Goal: Information Seeking & Learning: Learn about a topic

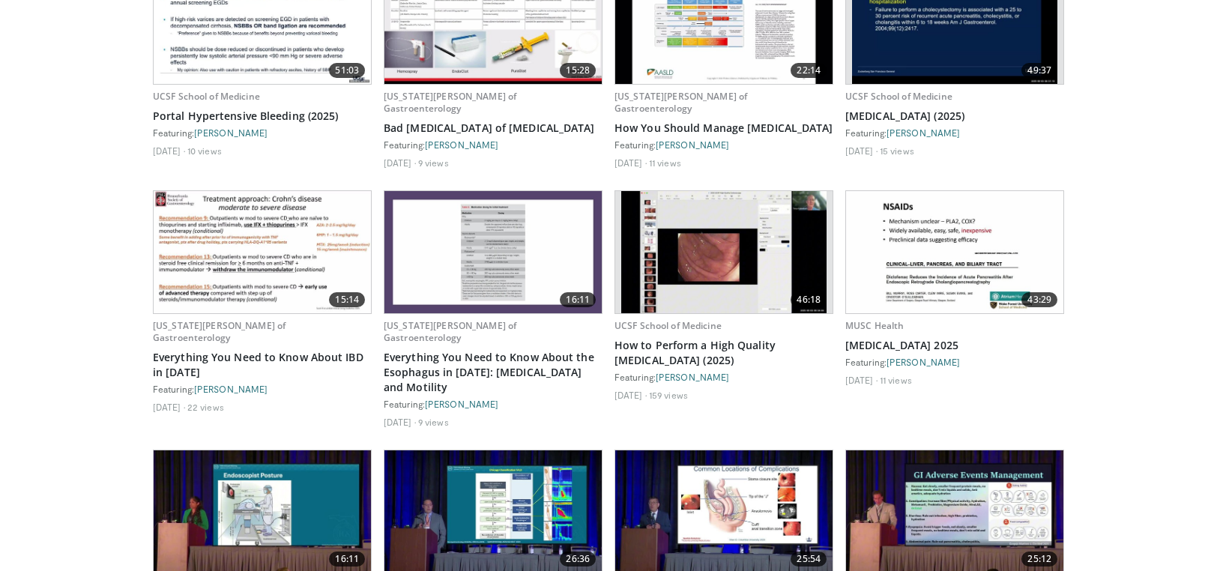
scroll to position [3359, 0]
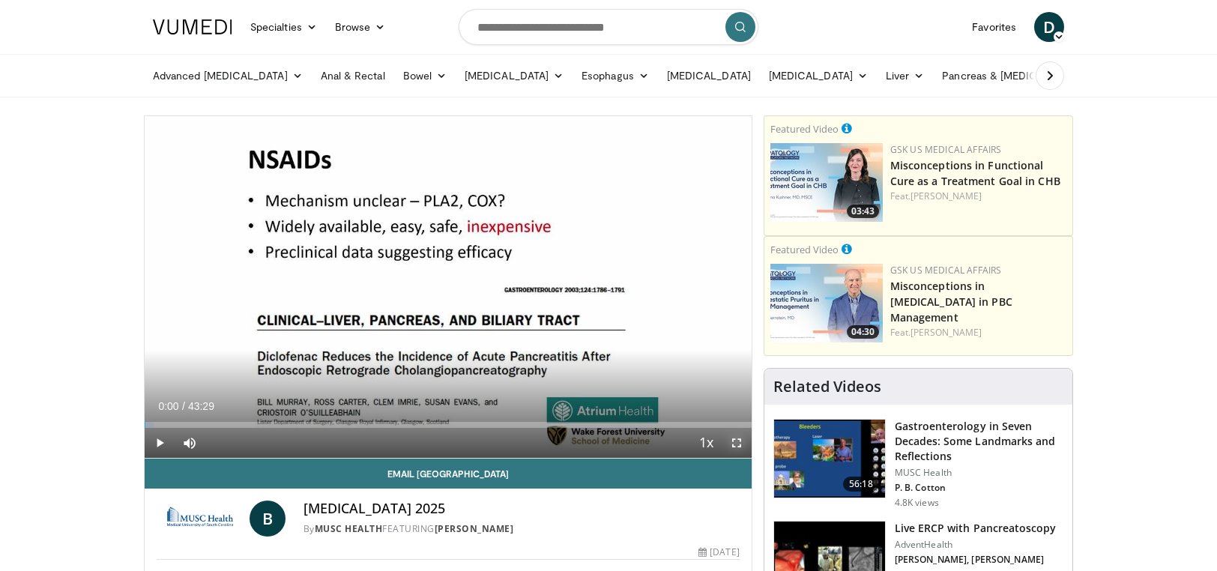
click at [733, 441] on span "Video Player" at bounding box center [737, 443] width 30 height 30
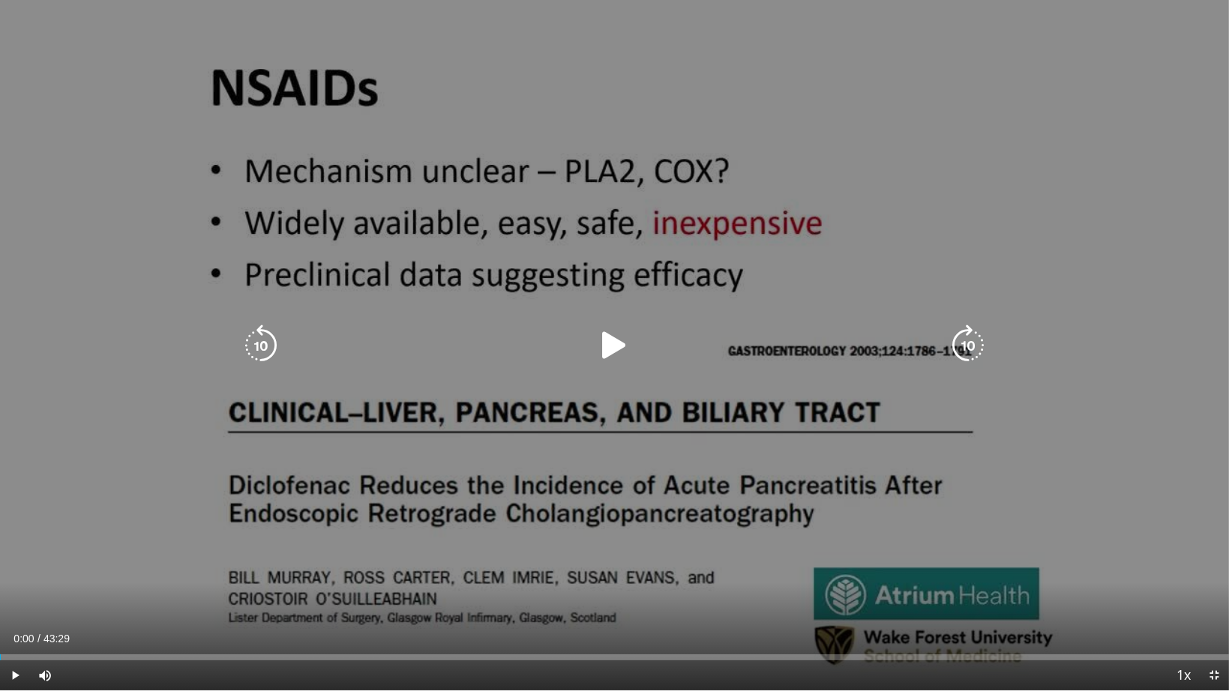
click at [614, 337] on icon "Video Player" at bounding box center [614, 346] width 42 height 42
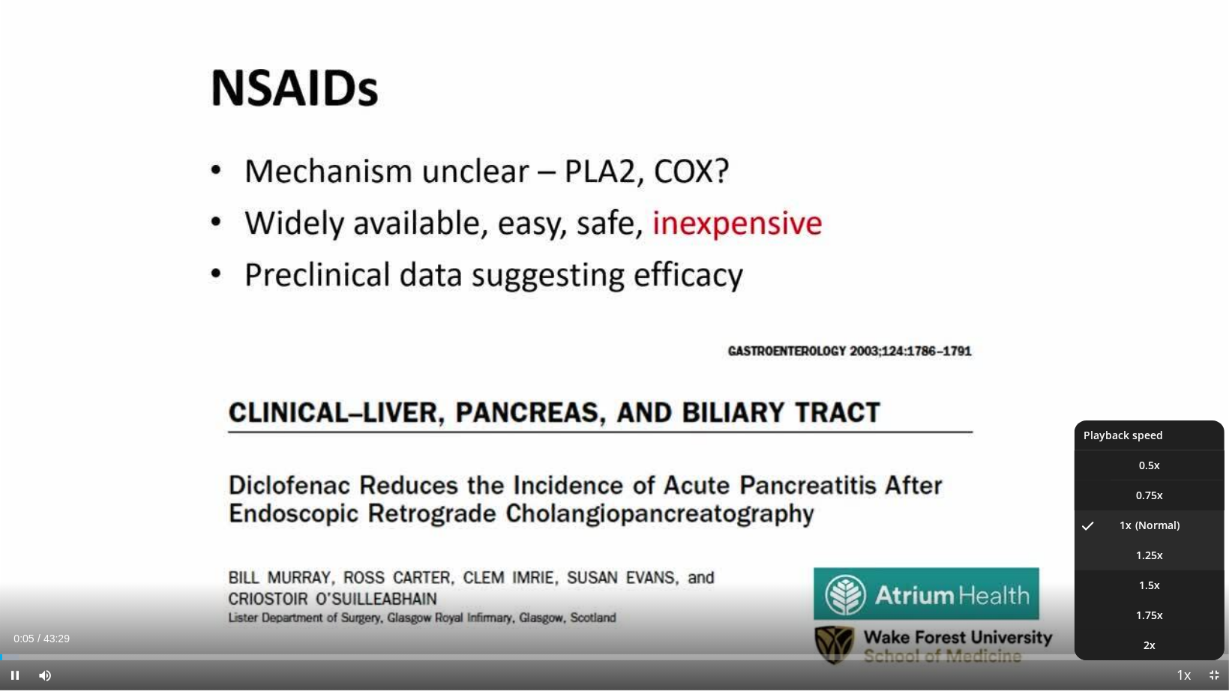
click at [1158, 552] on span "1.25x" at bounding box center [1149, 555] width 27 height 15
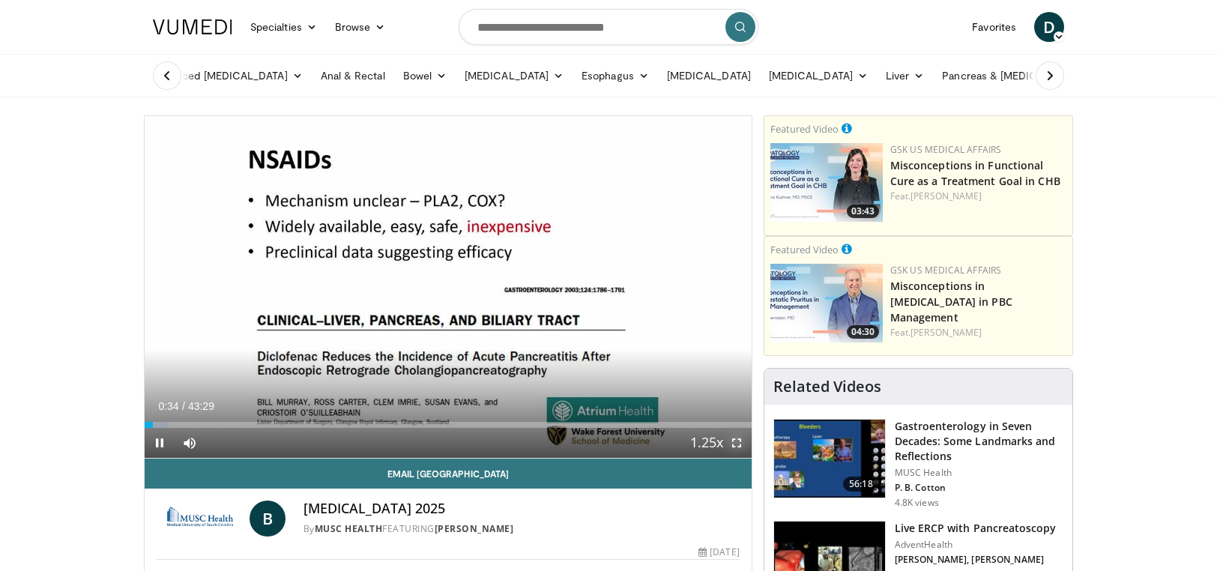
click at [733, 442] on span "Video Player" at bounding box center [737, 443] width 30 height 30
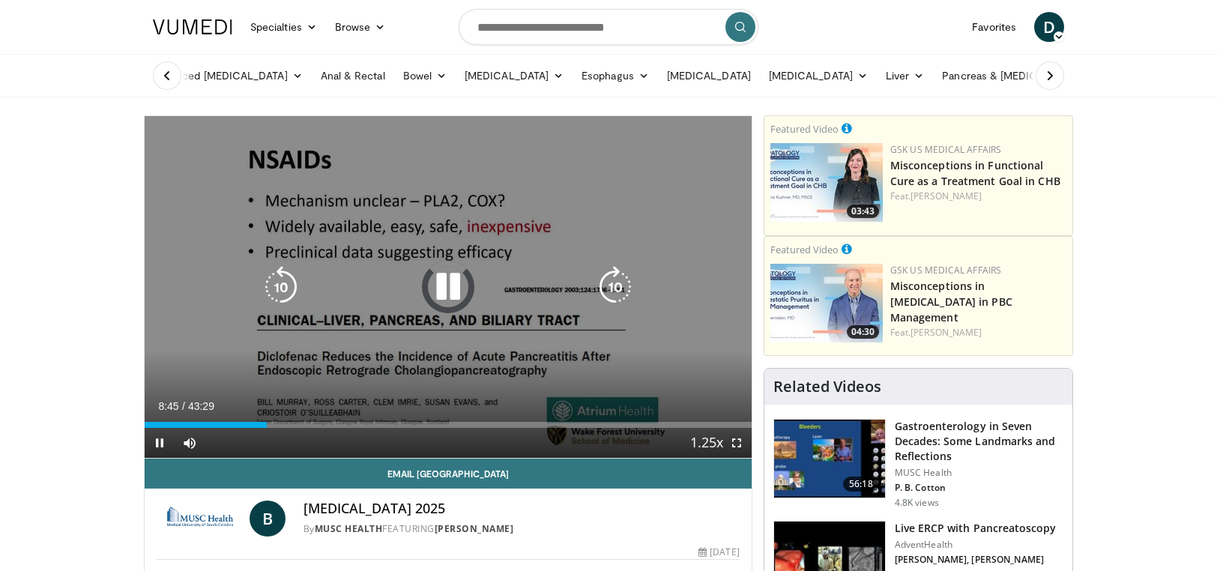
click at [441, 286] on icon "Video Player" at bounding box center [448, 287] width 42 height 42
click at [270, 284] on icon "Video Player" at bounding box center [281, 287] width 42 height 42
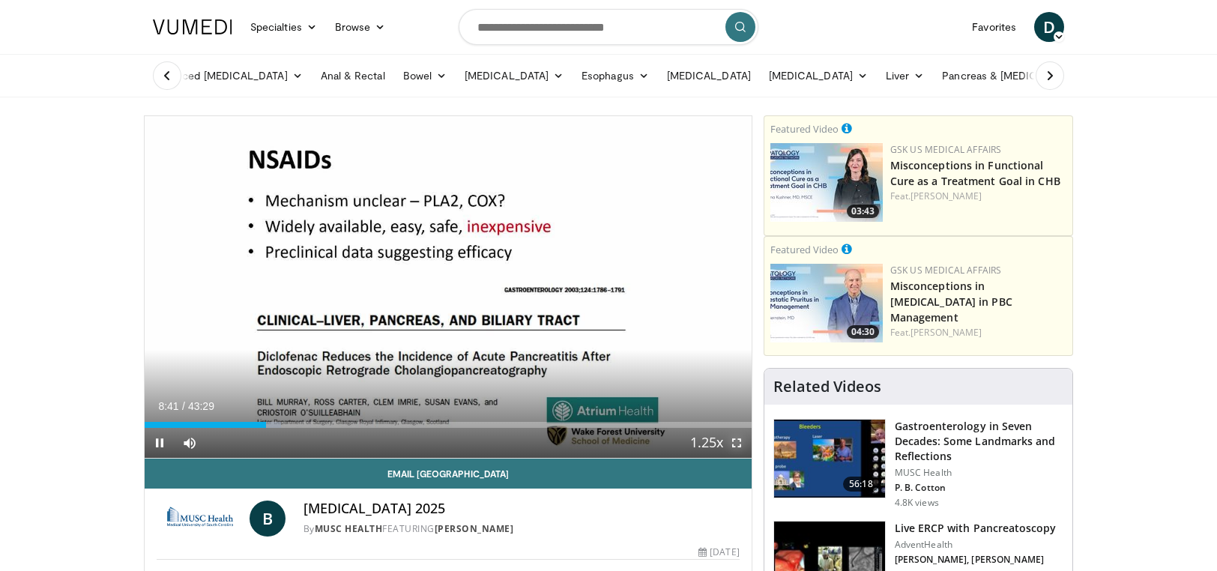
click at [733, 443] on span "Video Player" at bounding box center [737, 443] width 30 height 30
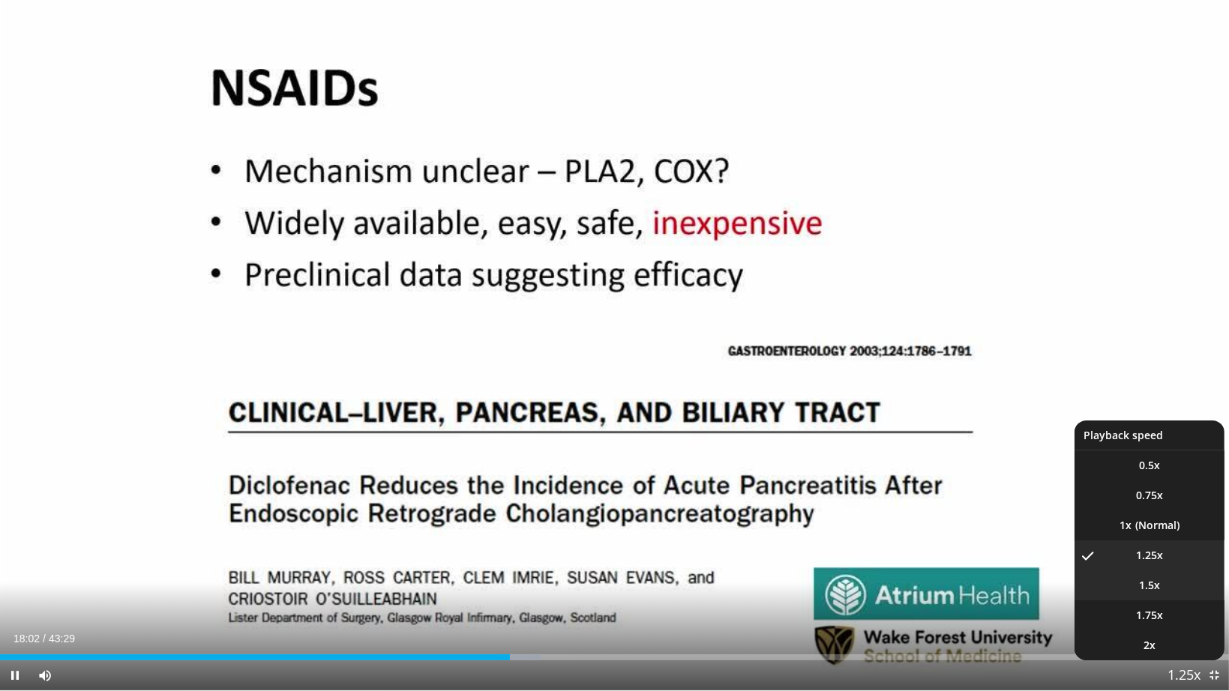
click at [1158, 571] on span "1.5x" at bounding box center [1149, 585] width 21 height 15
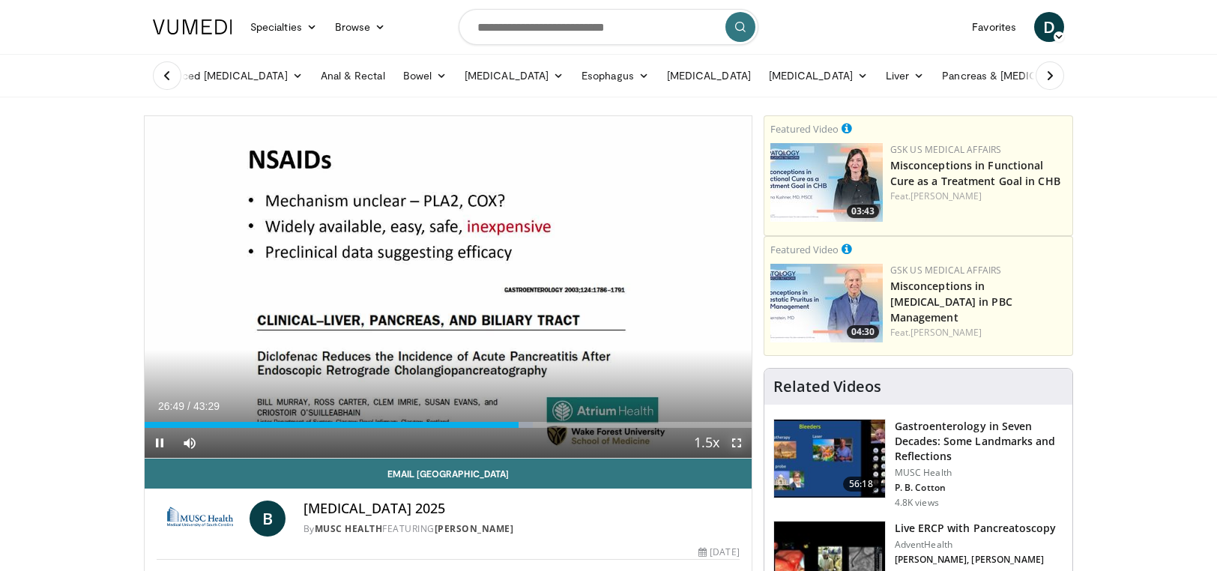
click at [738, 438] on span "Video Player" at bounding box center [737, 443] width 30 height 30
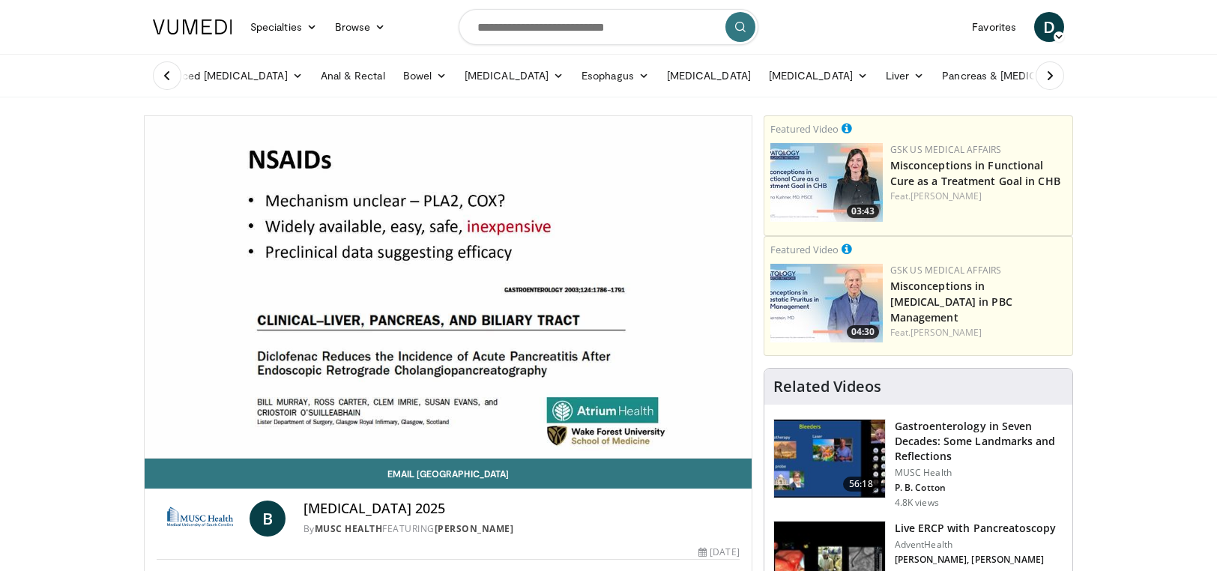
click at [190, 24] on img at bounding box center [192, 26] width 79 height 15
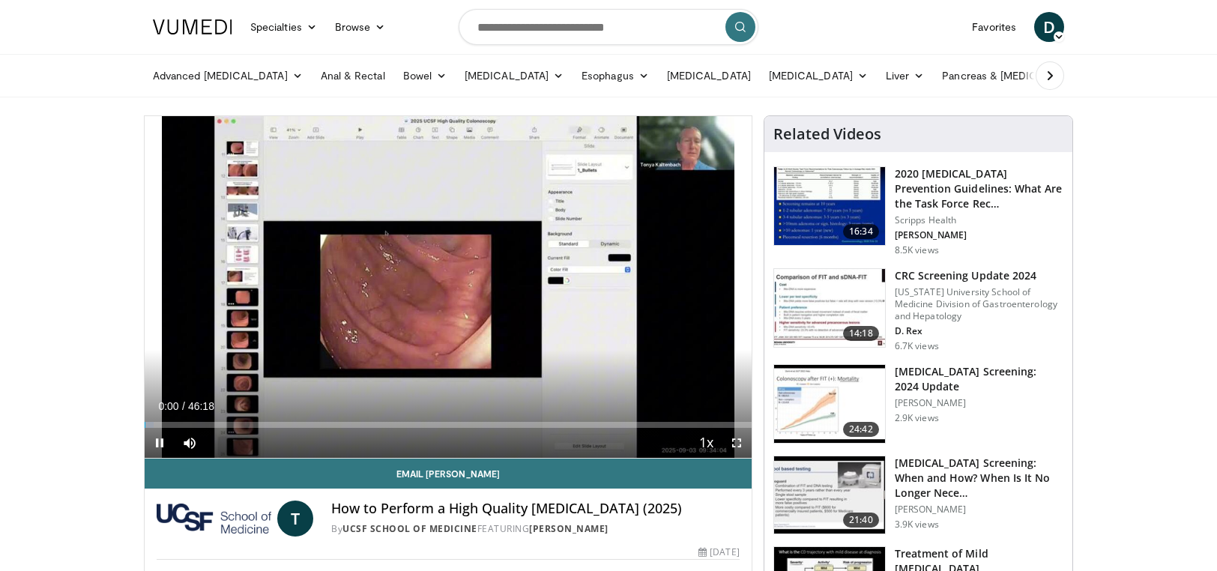
click at [453, 295] on icon "Video Player" at bounding box center [448, 287] width 42 height 42
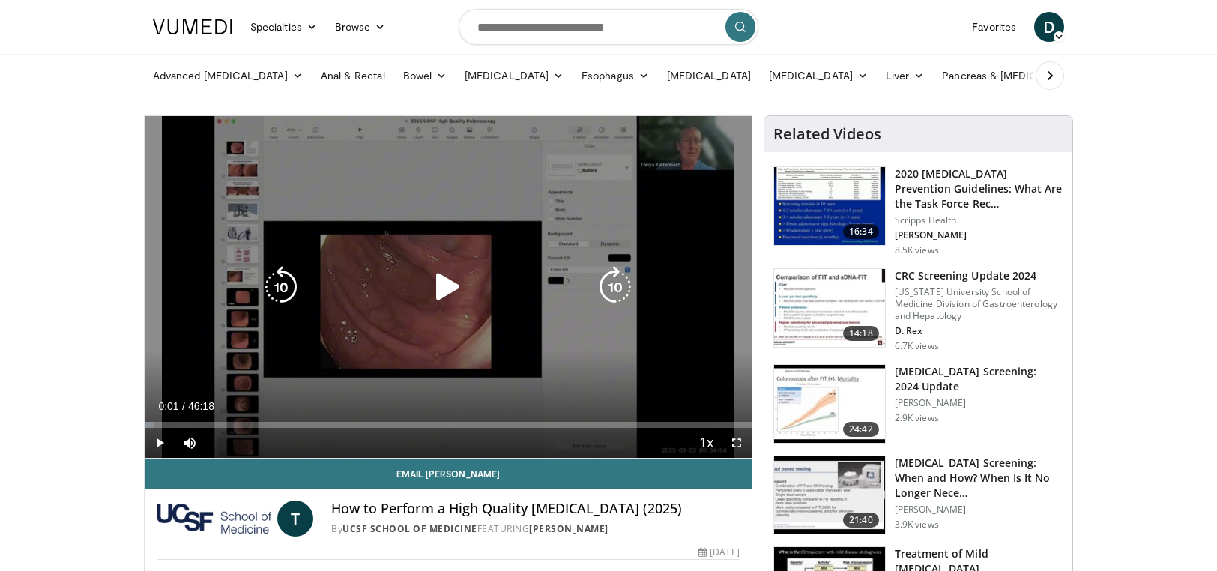
click at [467, 293] on icon "Video Player" at bounding box center [448, 287] width 42 height 42
click at [437, 285] on icon "Video Player" at bounding box center [448, 287] width 42 height 42
